Goal: Information Seeking & Learning: Understand process/instructions

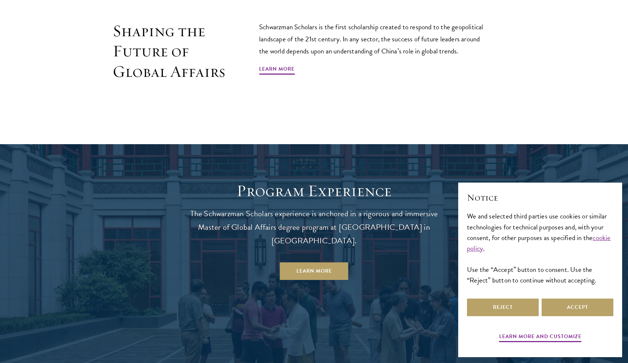
scroll to position [565, 0]
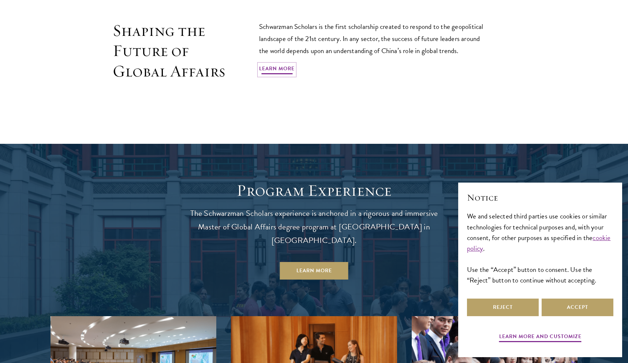
click at [283, 68] on link "Learn More" at bounding box center [277, 69] width 36 height 11
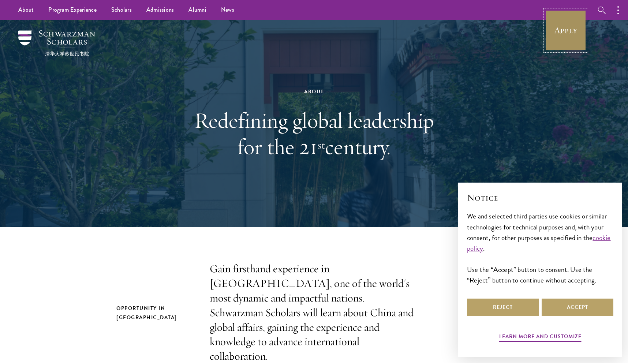
click at [562, 44] on link "Apply" at bounding box center [566, 30] width 41 height 41
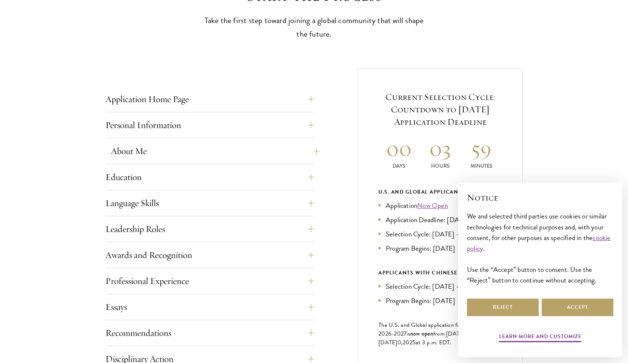
scroll to position [234, 0]
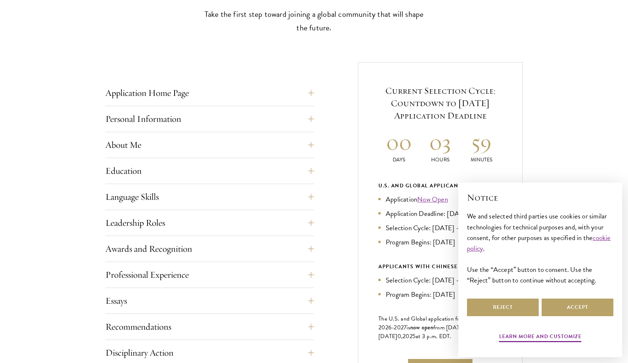
click at [294, 206] on div "Language Skills List up to three additional languages and indicate your level o…" at bounding box center [209, 199] width 209 height 22
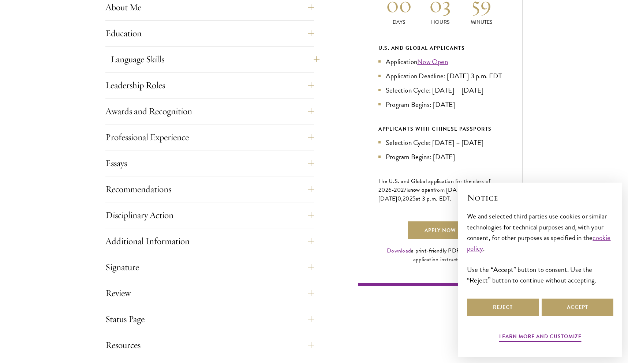
scroll to position [373, 0]
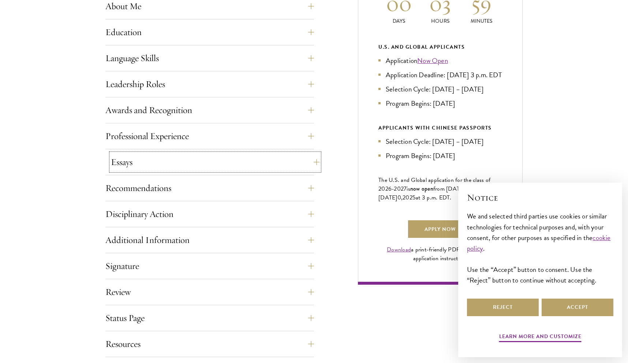
click at [311, 160] on button "Essays" at bounding box center [215, 162] width 209 height 18
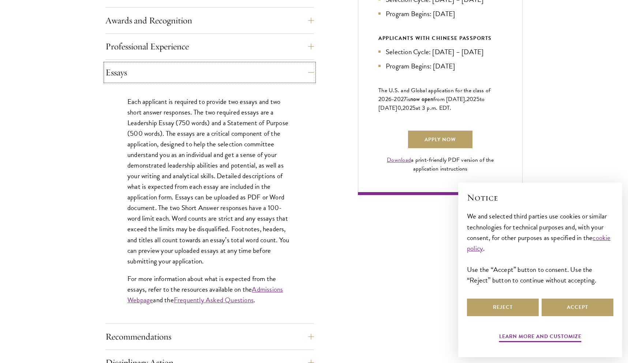
scroll to position [463, 0]
click at [308, 76] on button "Essays" at bounding box center [215, 72] width 209 height 18
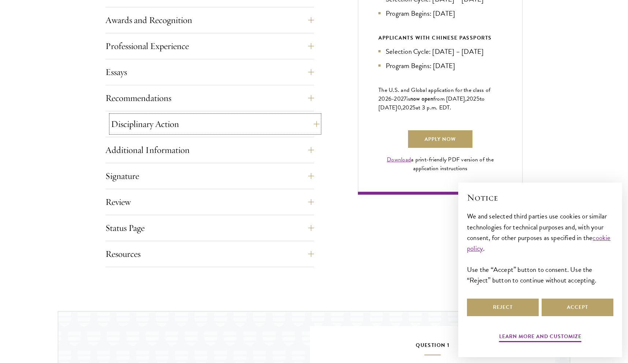
click at [296, 124] on button "Disciplinary Action" at bounding box center [215, 124] width 209 height 18
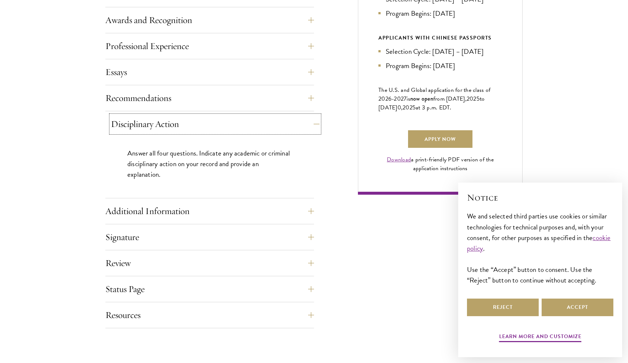
click at [296, 124] on button "Disciplinary Action" at bounding box center [215, 124] width 209 height 18
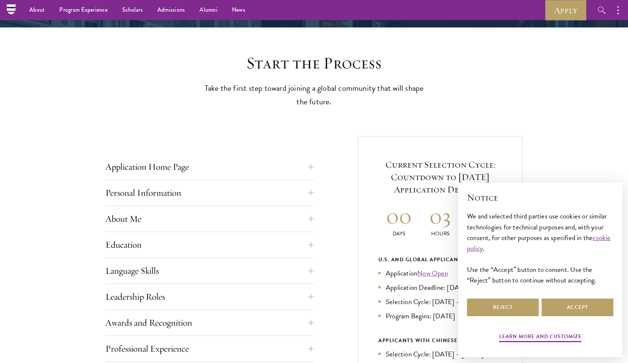
scroll to position [140, 0]
